Goal: Information Seeking & Learning: Learn about a topic

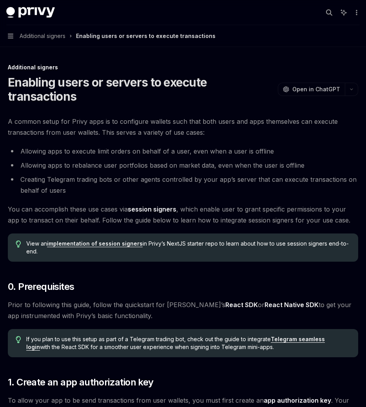
scroll to position [1170, 0]
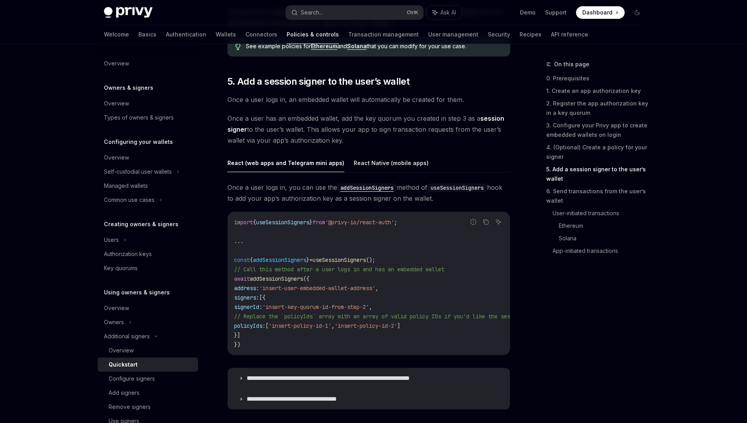
type textarea "*"
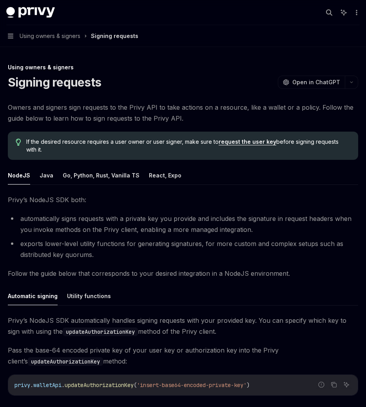
scroll to position [139, 0]
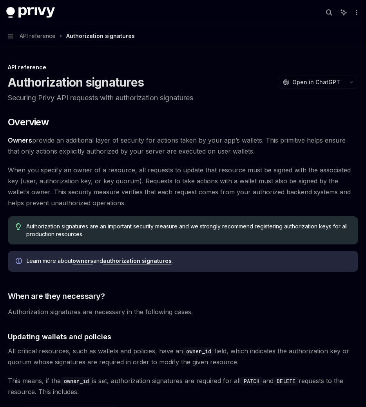
scroll to position [1140, 0]
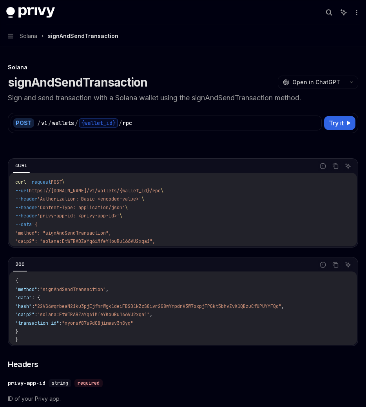
scroll to position [128, 0]
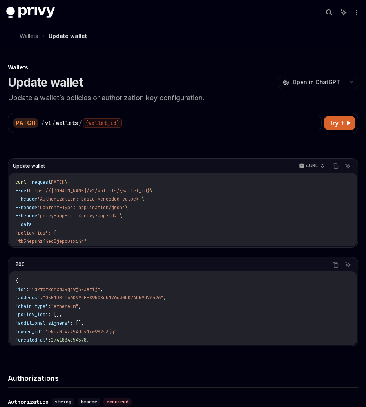
scroll to position [642, 0]
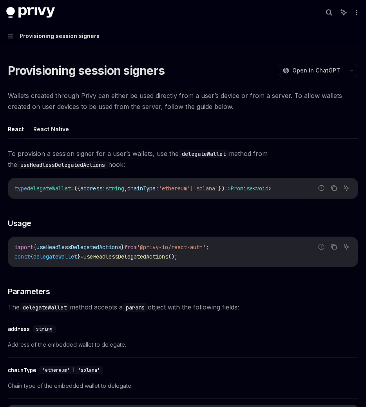
scroll to position [122, 0]
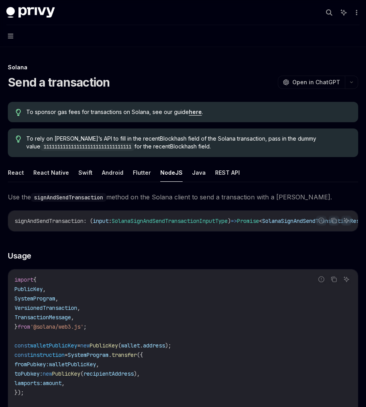
scroll to position [293, 0]
